Goal: Use online tool/utility: Utilize a website feature to perform a specific function

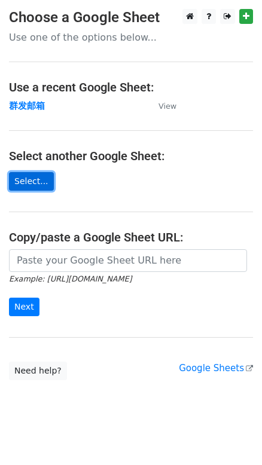
click at [45, 180] on link "Select..." at bounding box center [31, 181] width 45 height 19
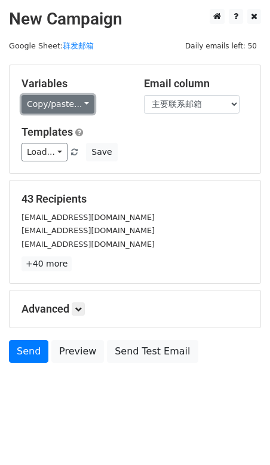
click at [57, 104] on link "Copy/paste..." at bounding box center [58, 104] width 73 height 19
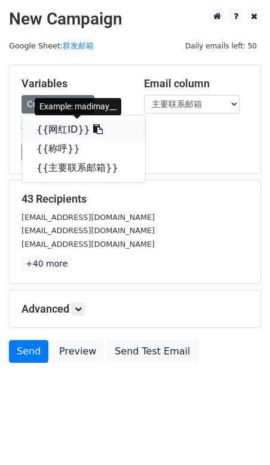
click at [72, 128] on link "{{网红ID}}" at bounding box center [83, 129] width 123 height 19
